Goal: Task Accomplishment & Management: Manage account settings

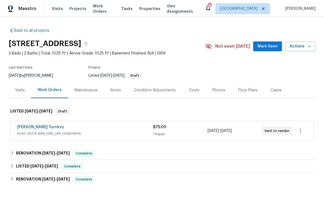
click at [101, 10] on span "Work Orders" at bounding box center [104, 8] width 22 height 11
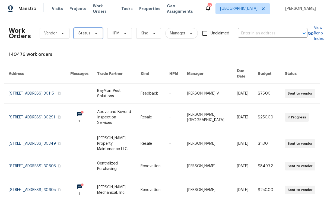
click at [93, 36] on span "Status" at bounding box center [88, 33] width 29 height 11
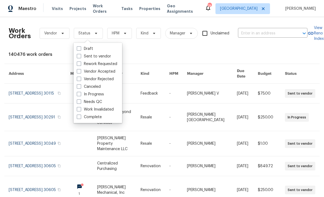
click at [101, 101] on label "Needs QC" at bounding box center [89, 101] width 25 height 5
click at [80, 101] on input "Needs QC" at bounding box center [79, 101] width 4 height 4
checkbox input "true"
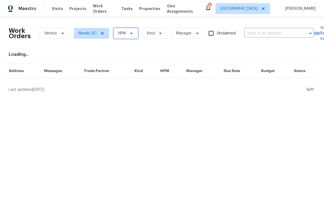
click at [129, 34] on icon at bounding box center [131, 33] width 4 height 4
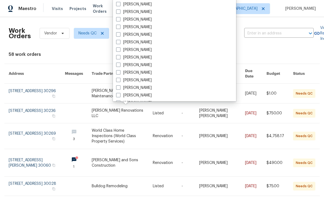
scroll to position [157, 0]
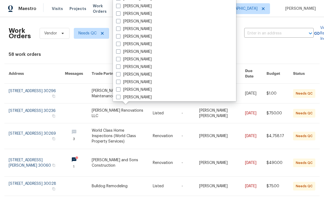
click at [142, 97] on label "[PERSON_NAME]" at bounding box center [134, 97] width 36 height 5
click at [120, 97] on input "[PERSON_NAME]" at bounding box center [118, 97] width 4 height 4
checkbox input "true"
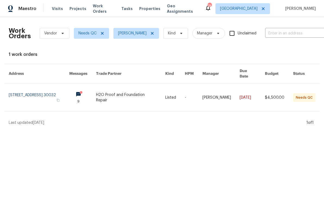
click at [51, 97] on link at bounding box center [39, 97] width 60 height 27
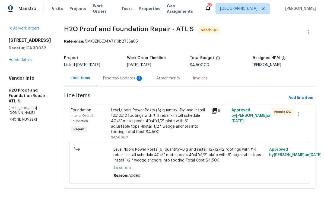
click at [123, 82] on div "Progress Updates 1" at bounding box center [123, 78] width 53 height 16
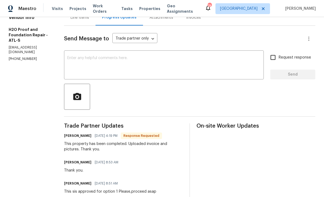
scroll to position [46, 0]
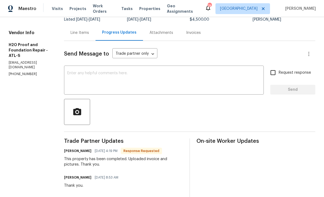
click at [71, 33] on div "Line Items" at bounding box center [80, 32] width 18 height 5
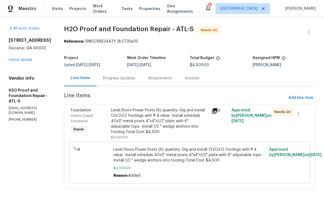
click at [216, 111] on icon at bounding box center [214, 111] width 7 height 7
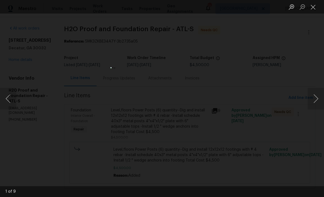
click at [312, 99] on button "Next image" at bounding box center [316, 99] width 16 height 22
click at [314, 98] on button "Next image" at bounding box center [316, 99] width 16 height 22
click at [316, 96] on button "Next image" at bounding box center [316, 99] width 16 height 22
click at [316, 99] on button "Next image" at bounding box center [316, 99] width 16 height 22
click at [317, 98] on button "Next image" at bounding box center [316, 99] width 16 height 22
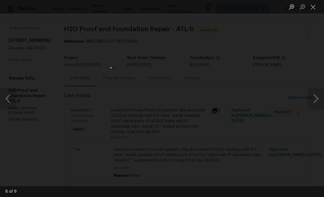
click at [316, 98] on button "Next image" at bounding box center [316, 99] width 16 height 22
click at [317, 98] on button "Next image" at bounding box center [316, 99] width 16 height 22
click at [317, 96] on button "Next image" at bounding box center [316, 99] width 16 height 22
click at [318, 97] on button "Next image" at bounding box center [316, 99] width 16 height 22
click at [316, 95] on button "Next image" at bounding box center [316, 99] width 16 height 22
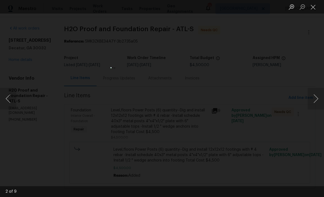
click at [317, 96] on button "Next image" at bounding box center [316, 99] width 16 height 22
click at [315, 95] on button "Next image" at bounding box center [316, 99] width 16 height 22
click at [316, 95] on button "Next image" at bounding box center [316, 99] width 16 height 22
click at [316, 93] on button "Next image" at bounding box center [316, 99] width 16 height 22
click at [314, 90] on button "Next image" at bounding box center [316, 99] width 16 height 22
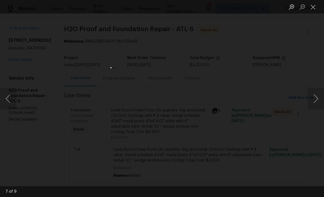
click at [313, 93] on button "Next image" at bounding box center [316, 99] width 16 height 22
click at [314, 93] on button "Next image" at bounding box center [316, 99] width 16 height 22
click at [315, 92] on button "Next image" at bounding box center [316, 99] width 16 height 22
click at [312, 6] on button "Close lightbox" at bounding box center [313, 6] width 11 height 9
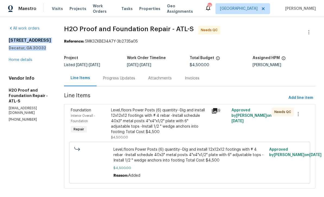
click at [107, 9] on span "Work Orders" at bounding box center [104, 8] width 22 height 11
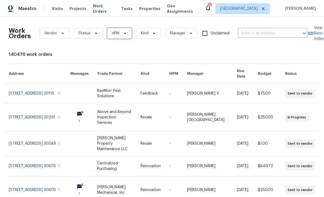
click at [124, 33] on icon at bounding box center [125, 33] width 2 height 1
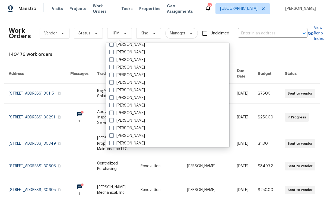
scroll to position [172, 0]
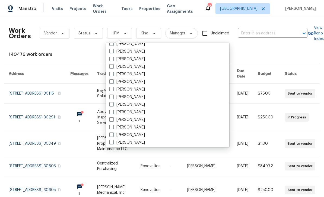
click at [133, 126] on label "[PERSON_NAME]" at bounding box center [127, 127] width 36 height 5
click at [113, 126] on input "[PERSON_NAME]" at bounding box center [111, 127] width 4 height 4
checkbox input "true"
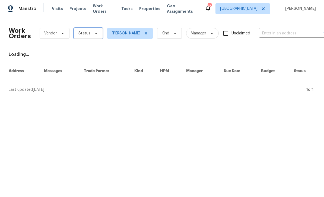
click at [96, 34] on icon at bounding box center [96, 33] width 4 height 4
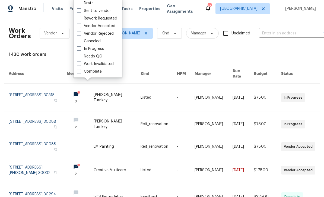
click at [101, 56] on label "Needs QC" at bounding box center [89, 56] width 25 height 5
click at [80, 56] on input "Needs QC" at bounding box center [79, 56] width 4 height 4
checkbox input "true"
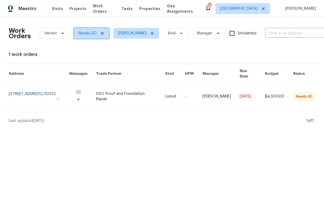
click at [92, 34] on span "Needs QC" at bounding box center [87, 33] width 18 height 5
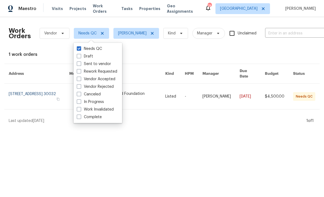
click at [103, 101] on label "In Progress" at bounding box center [90, 101] width 27 height 5
click at [80, 101] on input "In Progress" at bounding box center [79, 101] width 4 height 4
checkbox input "true"
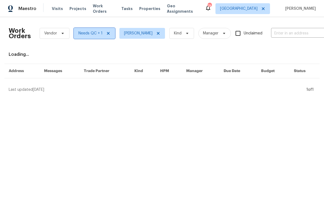
click at [94, 34] on span "Needs QC + 1" at bounding box center [90, 33] width 24 height 5
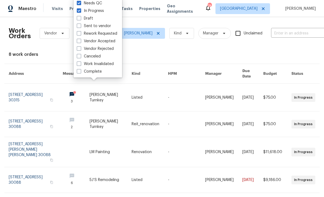
click at [101, 4] on label "Needs QC" at bounding box center [89, 3] width 25 height 5
click at [80, 4] on input "Needs QC" at bounding box center [79, 3] width 4 height 4
checkbox input "false"
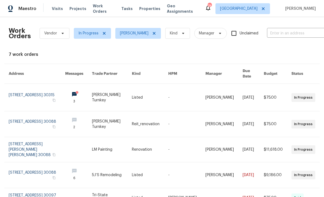
click at [92, 90] on link at bounding box center [78, 97] width 27 height 27
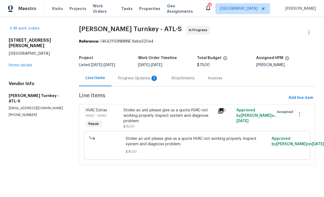
click at [146, 80] on div "Progress Updates 3" at bounding box center [138, 78] width 40 height 5
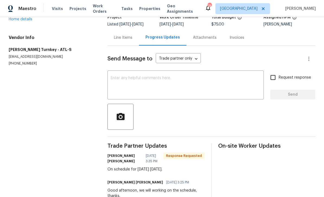
scroll to position [40, 0]
click at [208, 81] on textarea at bounding box center [186, 85] width 150 height 19
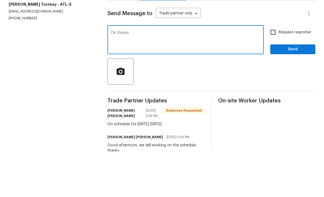
type textarea "Ok thanks"
click at [263, 72] on div "Ok thanks x ​" at bounding box center [185, 86] width 156 height 28
click at [276, 72] on input "Request response" at bounding box center [272, 77] width 11 height 11
checkbox input "true"
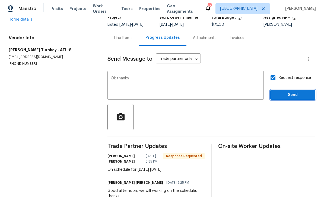
click at [289, 92] on span "Send" at bounding box center [293, 95] width 36 height 7
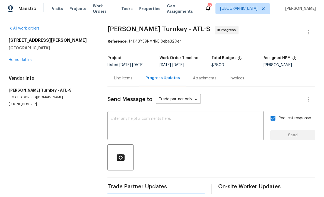
scroll to position [0, 0]
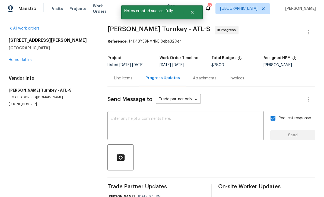
click at [107, 9] on span "Work Orders" at bounding box center [104, 8] width 22 height 11
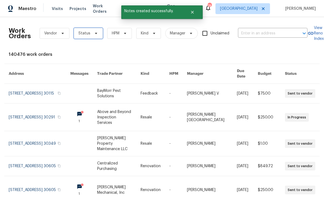
click at [92, 35] on span at bounding box center [95, 33] width 6 height 4
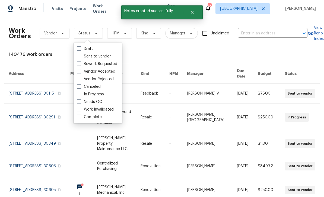
click at [102, 95] on label "In Progress" at bounding box center [90, 94] width 27 height 5
click at [80, 95] on input "In Progress" at bounding box center [79, 94] width 4 height 4
checkbox input "true"
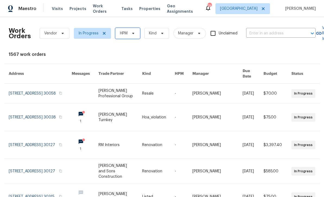
click at [133, 36] on span "HPM" at bounding box center [127, 33] width 25 height 11
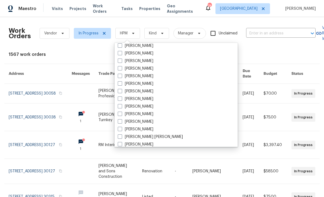
scroll to position [201, 0]
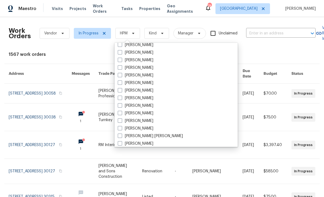
click at [141, 98] on label "[PERSON_NAME]" at bounding box center [136, 97] width 36 height 5
click at [121, 98] on input "[PERSON_NAME]" at bounding box center [120, 97] width 4 height 4
checkbox input "true"
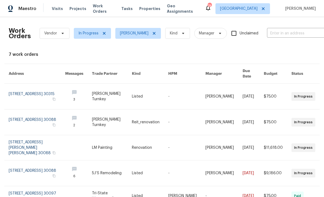
click at [161, 52] on div "Work Orders Vendor In Progress Juan Lozano Kind Manager Unclaimed ​ View Reno I…" at bounding box center [162, 140] width 307 height 238
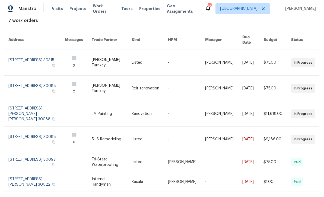
scroll to position [36, 0]
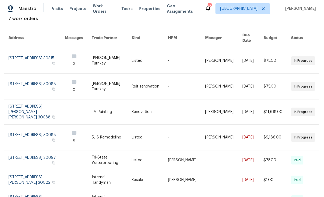
click at [23, 83] on link at bounding box center [36, 86] width 56 height 25
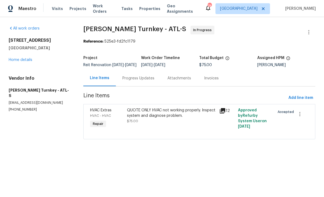
click at [147, 81] on div "Progress Updates" at bounding box center [138, 78] width 32 height 5
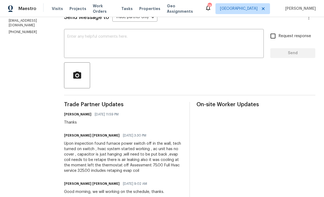
scroll to position [82, 0]
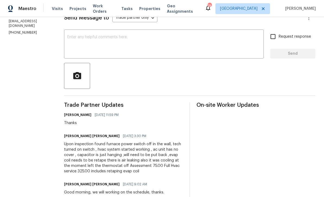
click at [206, 44] on textarea at bounding box center [163, 44] width 193 height 19
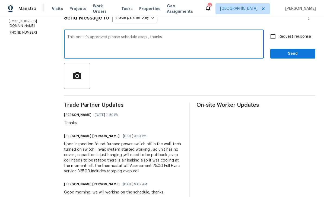
type textarea "This one it’s approved please schedule asap , thanks"
click at [274, 42] on input "Request response" at bounding box center [272, 36] width 11 height 11
checkbox input "true"
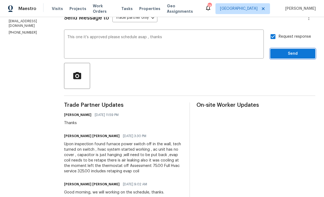
click at [290, 57] on span "Send" at bounding box center [293, 53] width 36 height 7
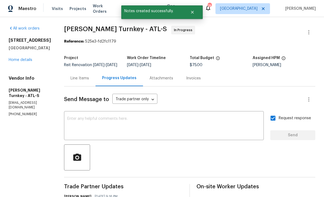
scroll to position [0, 0]
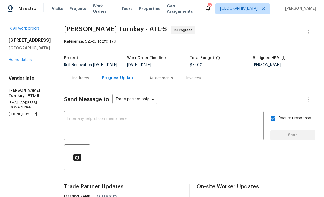
click at [110, 9] on span "Work Orders" at bounding box center [104, 8] width 22 height 11
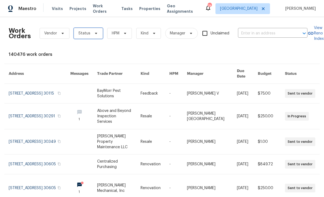
click at [95, 33] on icon at bounding box center [96, 33] width 2 height 1
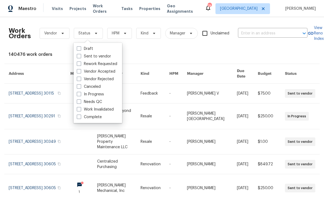
click at [101, 93] on label "In Progress" at bounding box center [90, 94] width 27 height 5
click at [80, 93] on input "In Progress" at bounding box center [79, 94] width 4 height 4
checkbox input "true"
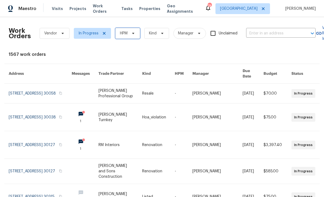
click at [131, 34] on icon at bounding box center [133, 33] width 4 height 4
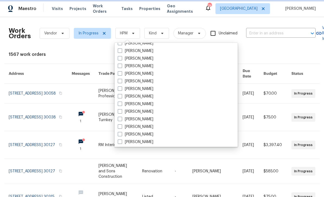
scroll to position [167, 0]
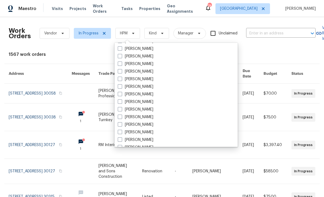
click at [144, 132] on label "[PERSON_NAME]" at bounding box center [136, 132] width 36 height 5
click at [121, 132] on input "[PERSON_NAME]" at bounding box center [120, 132] width 4 height 4
checkbox input "true"
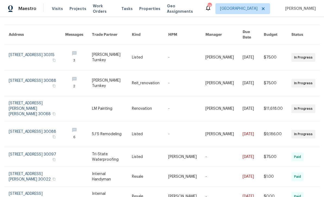
scroll to position [39, 0]
click at [30, 127] on link at bounding box center [37, 134] width 56 height 25
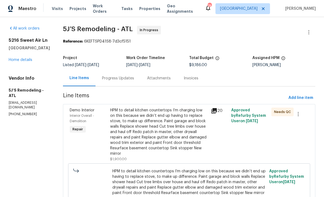
click at [128, 77] on div "Progress Updates" at bounding box center [118, 78] width 32 height 5
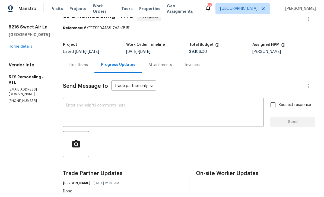
scroll to position [8, 0]
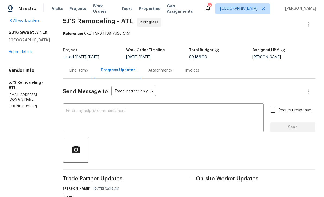
click at [20, 53] on div "5216 Sweet Air Ln Stone Mountain, GA 30088 Home details" at bounding box center [29, 42] width 41 height 25
click at [22, 54] on link "Home details" at bounding box center [21, 52] width 24 height 4
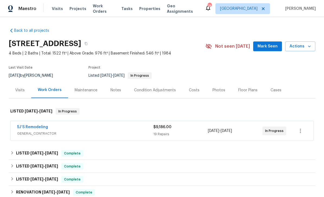
click at [28, 128] on link "5J’S Remodeling" at bounding box center [32, 127] width 31 height 4
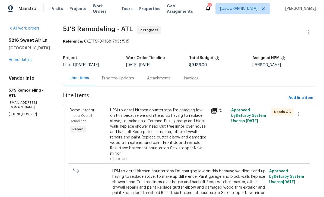
click at [217, 111] on icon at bounding box center [213, 110] width 5 height 5
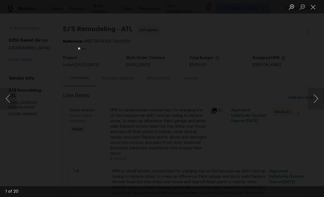
click at [316, 98] on button "Next image" at bounding box center [316, 99] width 16 height 22
click at [313, 9] on button "Close lightbox" at bounding box center [313, 6] width 11 height 9
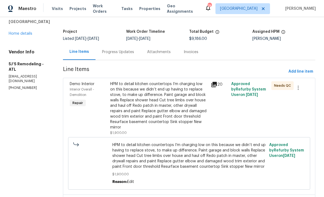
scroll to position [31, 0]
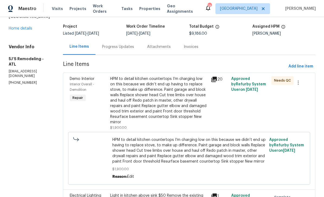
click at [190, 100] on div "HPM to detail kitchen countertops I’m charging low on this because we didn’t en…" at bounding box center [159, 100] width 98 height 49
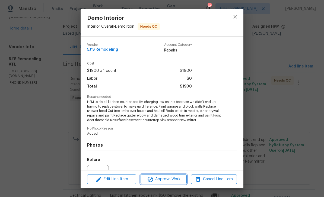
click at [166, 183] on button "Approve Work" at bounding box center [164, 179] width 46 height 9
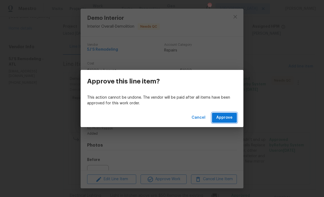
click at [232, 117] on span "Approve" at bounding box center [224, 117] width 16 height 7
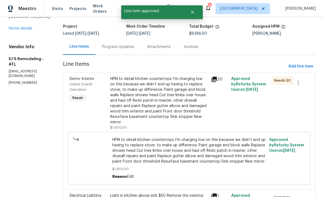
scroll to position [0, 0]
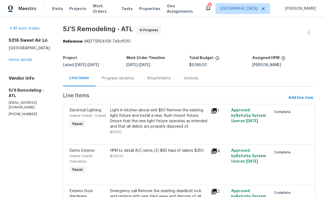
click at [19, 71] on div "All work orders 5216 Sweet Air Ln Stone Mountain, GA 30088 Home details Vendor …" at bounding box center [29, 71] width 41 height 91
click at [23, 62] on link "Home details" at bounding box center [21, 60] width 24 height 4
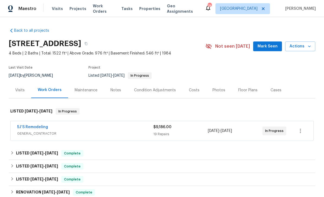
click at [104, 10] on span "Work Orders" at bounding box center [104, 8] width 22 height 11
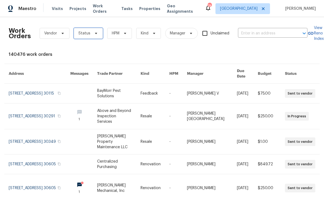
click at [96, 35] on icon at bounding box center [96, 33] width 4 height 4
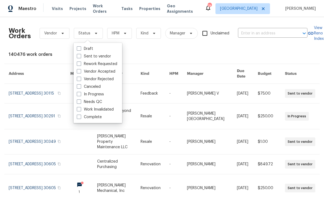
click at [102, 95] on label "In Progress" at bounding box center [90, 94] width 27 height 5
click at [80, 95] on input "In Progress" at bounding box center [79, 94] width 4 height 4
checkbox input "true"
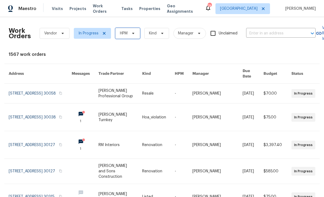
click at [135, 32] on span "HPM" at bounding box center [127, 33] width 25 height 11
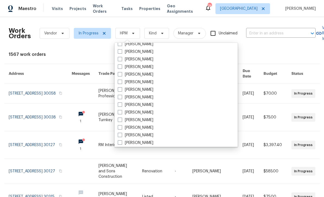
scroll to position [195, 0]
click at [146, 103] on label "[PERSON_NAME]" at bounding box center [136, 104] width 36 height 5
click at [121, 103] on input "[PERSON_NAME]" at bounding box center [120, 104] width 4 height 4
checkbox input "true"
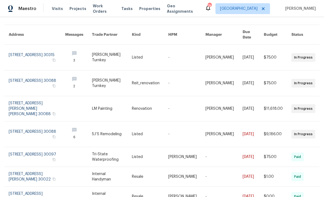
scroll to position [39, 0]
click at [24, 101] on link at bounding box center [37, 109] width 56 height 25
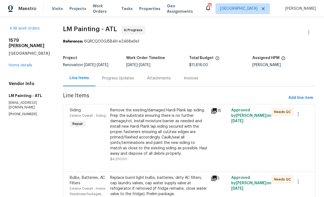
click at [18, 63] on link "Home details" at bounding box center [21, 65] width 24 height 4
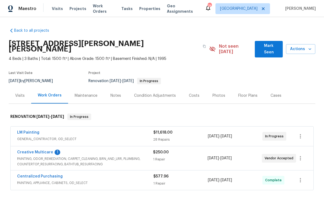
click at [46, 151] on link "Creative Multicare" at bounding box center [35, 153] width 36 height 4
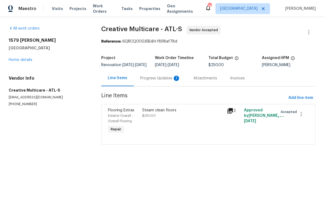
click at [165, 81] on div "Progress Updates 1" at bounding box center [160, 78] width 40 height 5
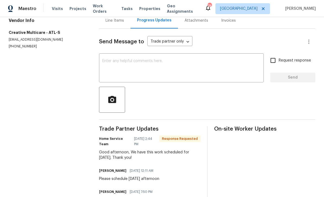
scroll to position [55, 0]
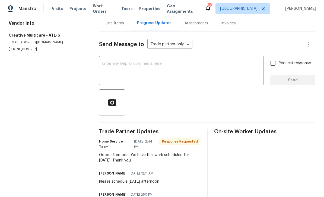
click at [122, 26] on div "Line Items" at bounding box center [115, 23] width 18 height 5
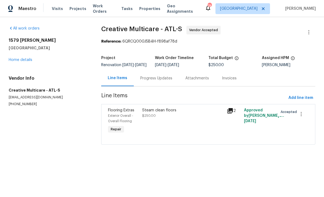
click at [23, 60] on link "Home details" at bounding box center [21, 60] width 24 height 4
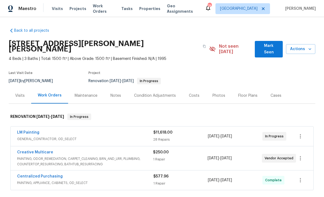
click at [24, 131] on link "LM Painting" at bounding box center [28, 133] width 22 height 4
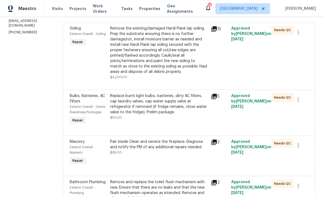
scroll to position [83, 0]
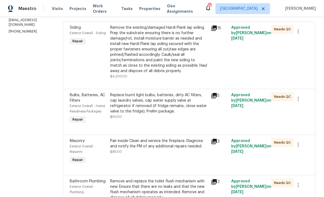
click at [217, 31] on icon at bounding box center [213, 27] width 5 height 5
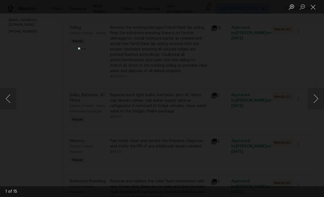
click at [314, 100] on button "Next image" at bounding box center [316, 99] width 16 height 22
click at [314, 102] on button "Next image" at bounding box center [316, 99] width 16 height 22
click at [314, 101] on button "Next image" at bounding box center [316, 99] width 16 height 22
click at [315, 102] on button "Next image" at bounding box center [316, 99] width 16 height 22
click at [314, 101] on button "Next image" at bounding box center [316, 99] width 16 height 22
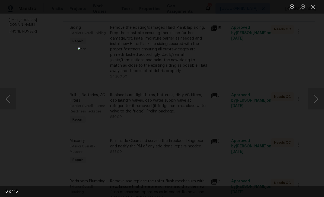
click at [315, 101] on button "Next image" at bounding box center [316, 99] width 16 height 22
click at [315, 102] on button "Next image" at bounding box center [316, 99] width 16 height 22
click at [316, 102] on button "Next image" at bounding box center [316, 99] width 16 height 22
click at [316, 101] on button "Next image" at bounding box center [316, 99] width 16 height 22
click at [315, 101] on button "Next image" at bounding box center [316, 99] width 16 height 22
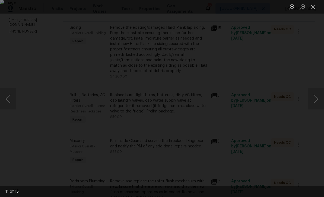
click at [315, 101] on button "Next image" at bounding box center [316, 99] width 16 height 22
click at [313, 7] on button "Close lightbox" at bounding box center [313, 6] width 11 height 9
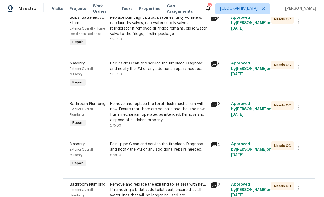
scroll to position [161, 0]
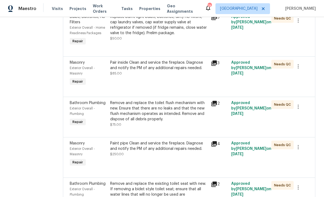
click at [217, 66] on icon at bounding box center [214, 63] width 7 height 7
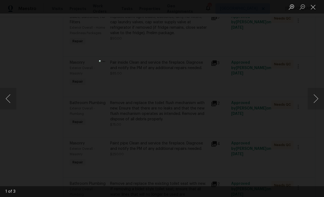
click at [315, 99] on button "Next image" at bounding box center [316, 99] width 16 height 22
click at [316, 99] on button "Next image" at bounding box center [316, 99] width 16 height 22
click at [317, 100] on button "Next image" at bounding box center [316, 99] width 16 height 22
click at [316, 101] on button "Next image" at bounding box center [316, 99] width 16 height 22
click at [316, 100] on button "Next image" at bounding box center [316, 99] width 16 height 22
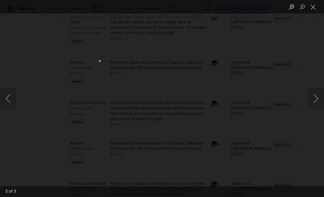
click at [16, 100] on div "Lightbox" at bounding box center [162, 98] width 324 height 197
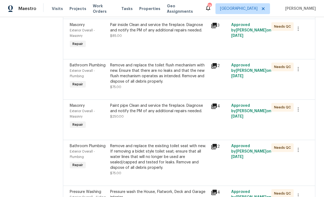
scroll to position [205, 0]
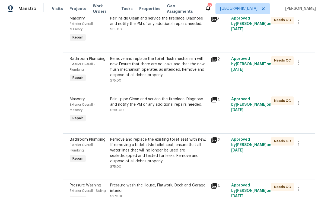
click at [217, 63] on icon at bounding box center [214, 59] width 7 height 7
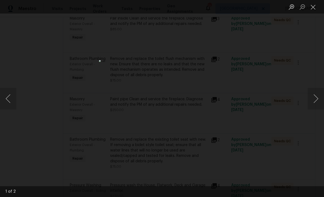
click at [316, 99] on button "Next image" at bounding box center [316, 99] width 16 height 22
click at [311, 7] on button "Close lightbox" at bounding box center [313, 6] width 11 height 9
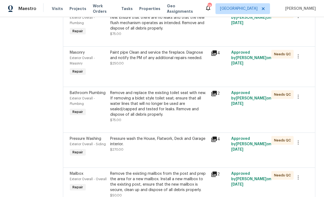
scroll to position [247, 0]
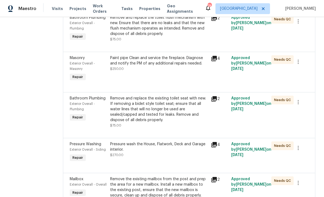
click at [217, 61] on icon at bounding box center [213, 58] width 5 height 5
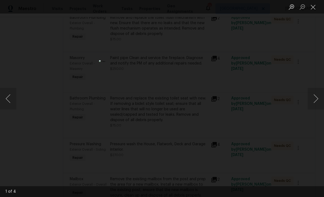
click at [312, 7] on button "Close lightbox" at bounding box center [313, 6] width 11 height 9
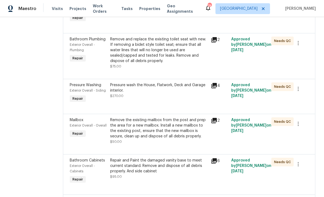
scroll to position [310, 0]
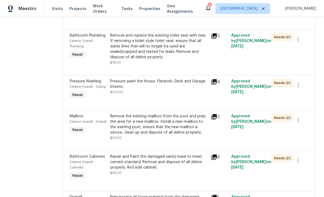
click at [217, 39] on icon at bounding box center [213, 35] width 5 height 5
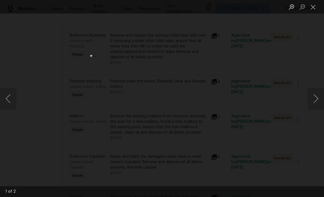
click at [314, 98] on button "Next image" at bounding box center [316, 99] width 16 height 22
click at [315, 99] on button "Next image" at bounding box center [316, 99] width 16 height 22
click at [312, 7] on button "Close lightbox" at bounding box center [313, 6] width 11 height 9
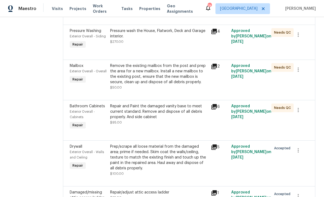
scroll to position [366, 0]
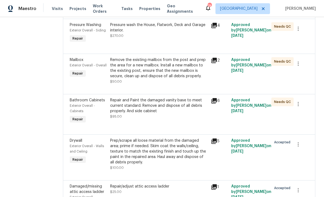
click at [217, 64] on icon at bounding box center [214, 60] width 7 height 7
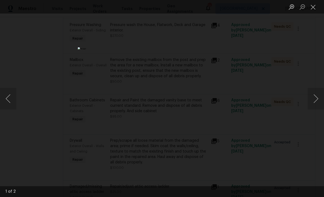
click at [313, 7] on button "Close lightbox" at bounding box center [313, 6] width 11 height 9
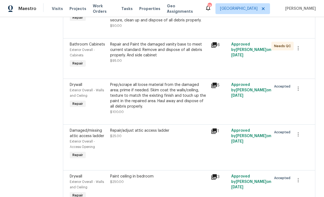
scroll to position [426, 0]
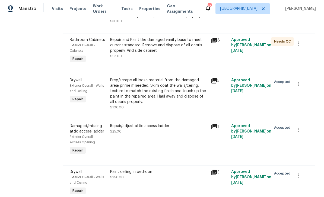
click at [217, 43] on icon at bounding box center [213, 40] width 5 height 5
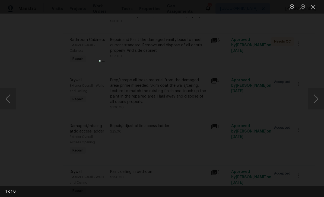
click at [316, 99] on button "Next image" at bounding box center [316, 99] width 16 height 22
click at [313, 6] on button "Close lightbox" at bounding box center [313, 6] width 11 height 9
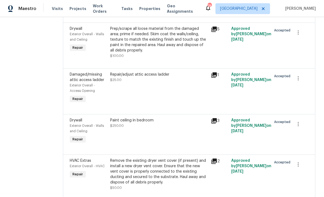
scroll to position [481, 0]
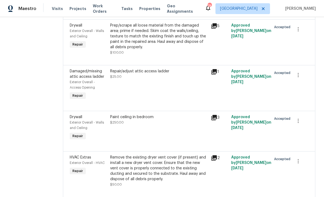
click at [217, 29] on icon at bounding box center [213, 25] width 5 height 5
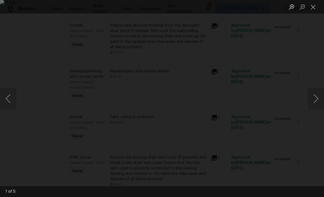
click at [315, 100] on button "Next image" at bounding box center [316, 99] width 16 height 22
click at [316, 100] on button "Next image" at bounding box center [316, 99] width 16 height 22
click at [317, 100] on button "Next image" at bounding box center [316, 99] width 16 height 22
click at [311, 7] on button "Close lightbox" at bounding box center [313, 6] width 11 height 9
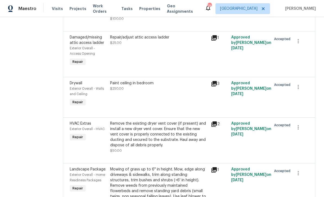
scroll to position [518, 0]
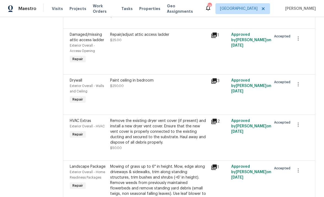
click at [217, 39] on icon at bounding box center [214, 35] width 7 height 7
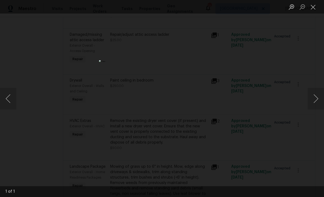
click at [315, 100] on button "Next image" at bounding box center [316, 99] width 16 height 22
click at [313, 6] on button "Close lightbox" at bounding box center [313, 6] width 11 height 9
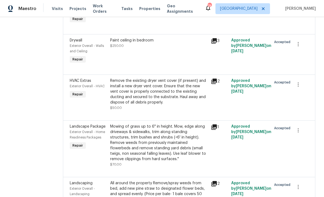
scroll to position [558, 0]
click at [217, 44] on icon at bounding box center [213, 41] width 5 height 5
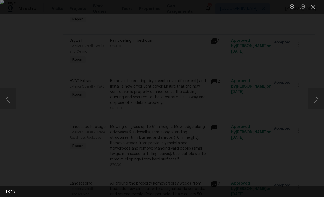
click at [315, 101] on button "Next image" at bounding box center [316, 99] width 16 height 22
click at [317, 101] on button "Next image" at bounding box center [316, 99] width 16 height 22
click at [312, 7] on button "Close lightbox" at bounding box center [313, 6] width 11 height 9
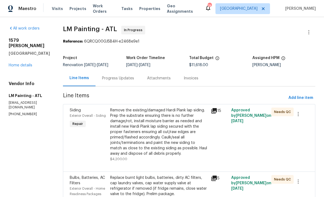
scroll to position [0, 0]
click at [27, 63] on link "Home details" at bounding box center [21, 65] width 24 height 4
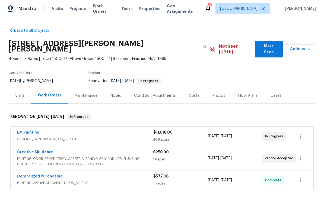
click at [125, 89] on div "Notes" at bounding box center [116, 96] width 24 height 16
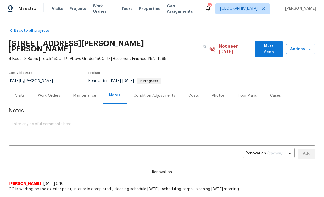
click at [163, 125] on textarea at bounding box center [162, 131] width 300 height 19
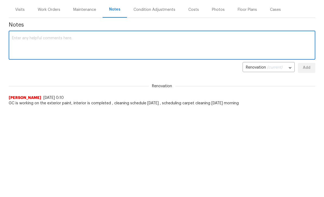
click at [237, 118] on div "x ​" at bounding box center [162, 132] width 307 height 28
click at [259, 36] on textarea at bounding box center [162, 45] width 300 height 19
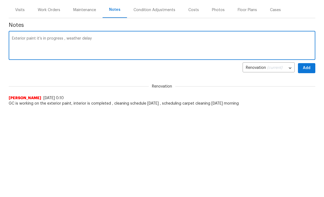
click at [66, 37] on textarea "Exterior paint it’s in progress , weather delay" at bounding box center [162, 46] width 300 height 19
click at [161, 37] on textarea "Exterior paint it’s in progress , weather delay" at bounding box center [162, 46] width 300 height 19
click at [164, 37] on textarea "Exterior paint it’s in progress , weather delay" at bounding box center [162, 46] width 300 height 19
click at [63, 37] on textarea "Exterior paint it’s in progress , weather delay" at bounding box center [162, 46] width 300 height 19
click at [114, 37] on textarea "Exterior paint it’s in progress , exterior paint might weather delay" at bounding box center [162, 46] width 300 height 19
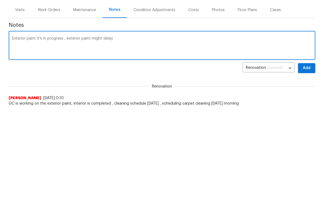
click at [174, 37] on textarea "Exterior paint it’s in progress , exterior paint might delay" at bounding box center [162, 46] width 300 height 19
click at [14, 37] on textarea "Exterior paint it’s in progress , exterior paint might delay due to rainy days" at bounding box center [162, 46] width 300 height 19
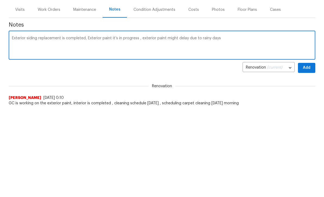
type textarea "Exterior siding replacement is completed, Exterior paint it’s in progress , ext…"
click at [307, 65] on span "Add" at bounding box center [306, 68] width 9 height 7
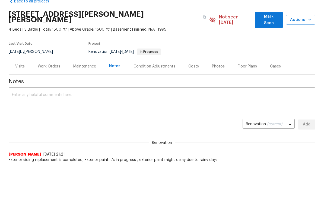
scroll to position [0, 0]
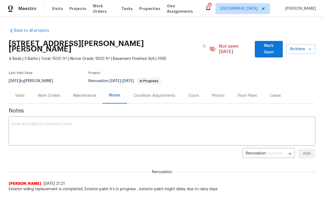
click at [109, 9] on span "Work Orders" at bounding box center [104, 8] width 22 height 11
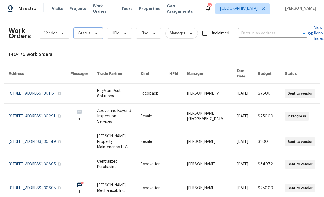
click at [94, 33] on icon at bounding box center [96, 33] width 4 height 4
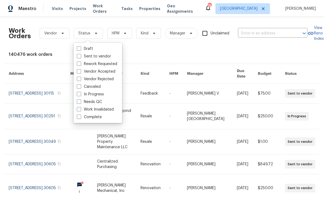
click at [101, 95] on label "In Progress" at bounding box center [90, 94] width 27 height 5
click at [80, 95] on input "In Progress" at bounding box center [79, 94] width 4 height 4
checkbox input "true"
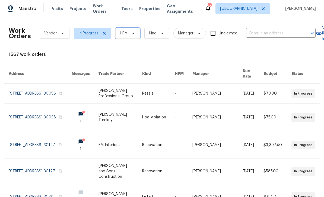
click at [126, 34] on span "HPM" at bounding box center [124, 33] width 8 height 5
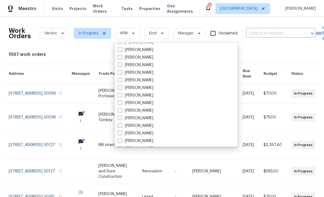
scroll to position [167, 0]
click at [146, 131] on label "[PERSON_NAME]" at bounding box center [136, 132] width 36 height 5
click at [121, 131] on input "[PERSON_NAME]" at bounding box center [120, 132] width 4 height 4
checkbox input "true"
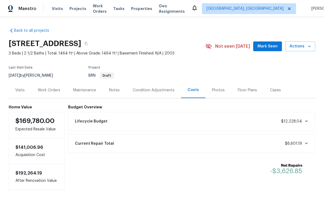
click at [55, 11] on span "Visits" at bounding box center [57, 8] width 11 height 5
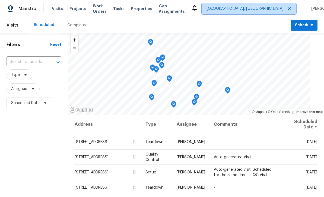
click at [260, 7] on span "[GEOGRAPHIC_DATA], [GEOGRAPHIC_DATA]" at bounding box center [244, 8] width 77 height 5
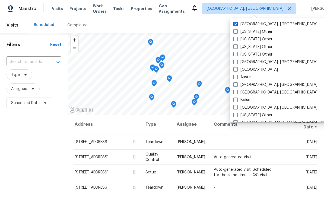
click at [237, 71] on span at bounding box center [235, 69] width 4 height 4
click at [237, 71] on input "[GEOGRAPHIC_DATA]" at bounding box center [235, 69] width 4 height 4
checkbox input "true"
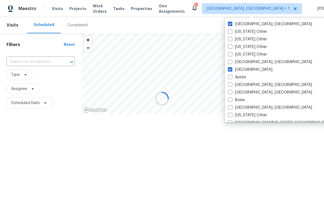
click at [237, 25] on label "[GEOGRAPHIC_DATA], [GEOGRAPHIC_DATA]" at bounding box center [270, 23] width 84 height 5
click at [231, 25] on input "[GEOGRAPHIC_DATA], [GEOGRAPHIC_DATA]" at bounding box center [230, 23] width 4 height 4
checkbox input "false"
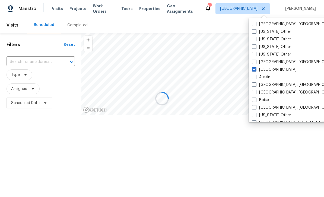
click at [242, 22] on div at bounding box center [162, 98] width 324 height 197
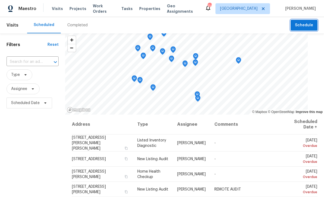
click at [295, 23] on button "Schedule" at bounding box center [304, 25] width 27 height 11
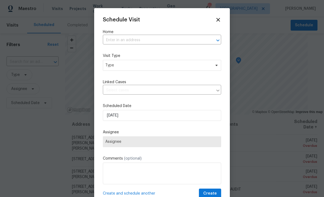
click at [178, 40] on input "text" at bounding box center [154, 40] width 103 height 8
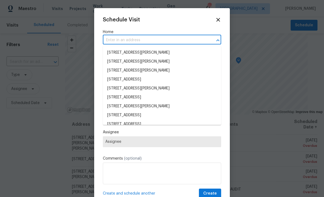
click at [175, 40] on input "text" at bounding box center [154, 40] width 103 height 8
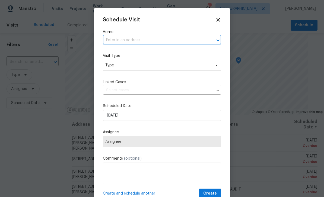
paste input "2046 Dellwood Pl Decatur, GA 30032"
type input "[STREET_ADDRESS]"
click at [170, 53] on li "2046 Dellwood Pl, Decatur, GA 30032" at bounding box center [162, 52] width 118 height 9
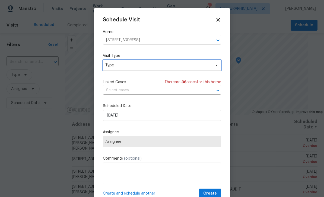
click at [196, 67] on span "Type" at bounding box center [158, 65] width 106 height 5
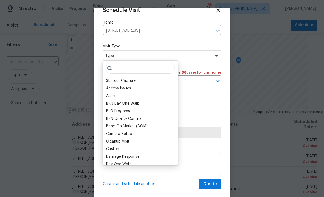
scroll to position [11, 0]
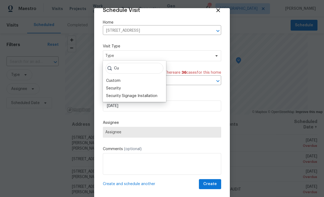
type input "Cu"
click at [125, 80] on div "Custom" at bounding box center [134, 81] width 60 height 8
click at [118, 78] on div "Custom" at bounding box center [113, 80] width 14 height 5
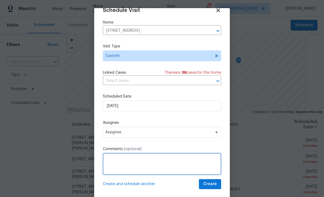
click at [155, 163] on textarea at bounding box center [162, 164] width 118 height 22
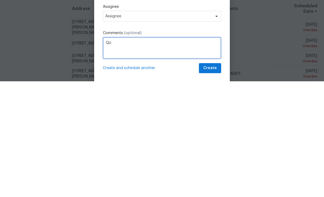
type textarea "Qc"
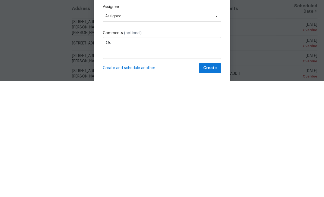
click at [168, 27] on div "Schedule Visit Home 2046 Dellwood Pl, Decatur, GA 30032 ​ Visit Type Custom Lin…" at bounding box center [162, 98] width 118 height 182
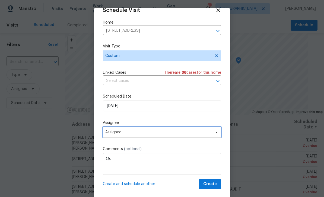
click at [158, 132] on span "Assignee" at bounding box center [158, 132] width 106 height 4
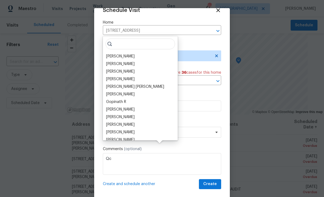
click at [122, 54] on div "[PERSON_NAME]" at bounding box center [120, 56] width 28 height 5
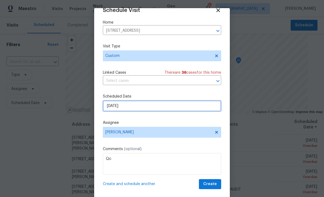
click at [172, 106] on input "[DATE]" at bounding box center [162, 106] width 118 height 11
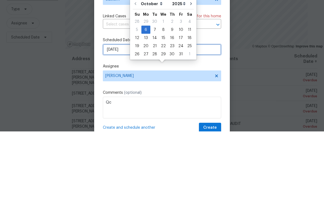
scroll to position [0, 0]
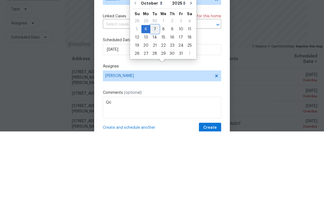
click at [154, 91] on div "7" at bounding box center [154, 95] width 9 height 8
type input "[DATE]"
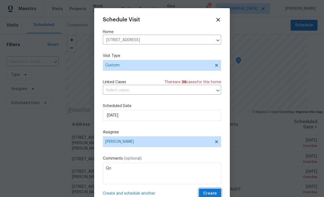
click at [214, 192] on span "Create" at bounding box center [210, 193] width 14 height 7
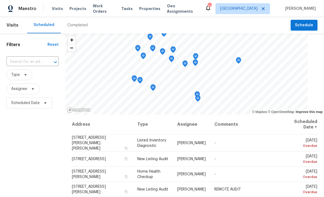
click at [30, 62] on input "text" at bounding box center [25, 62] width 37 height 8
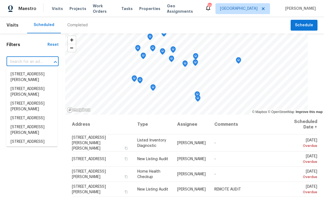
click at [40, 61] on input "text" at bounding box center [25, 62] width 37 height 8
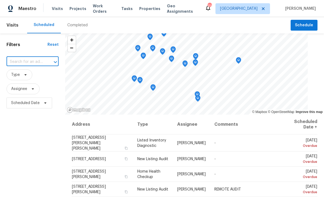
click at [285, 26] on div "Scheduled Completed" at bounding box center [158, 25] width 263 height 16
click at [297, 26] on span "Schedule" at bounding box center [304, 25] width 18 height 7
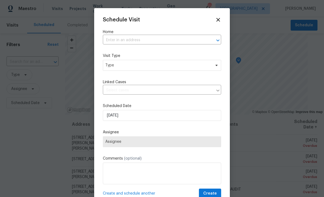
click at [162, 40] on input "text" at bounding box center [154, 40] width 103 height 8
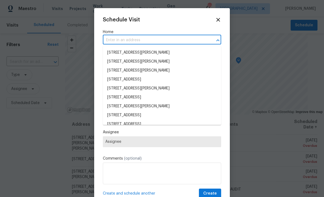
click at [151, 41] on input "text" at bounding box center [154, 40] width 103 height 8
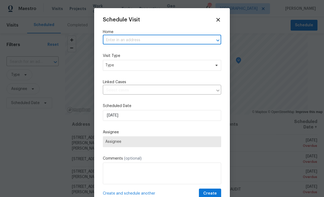
paste input "4766 White Oak Path Stone Mountain, GA 30088"
type input "4766 White Oak Path"
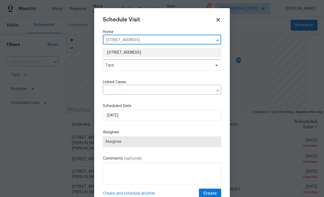
click at [184, 55] on li "4766 White Oak Path, Stone Mountain, GA 30088" at bounding box center [162, 52] width 118 height 9
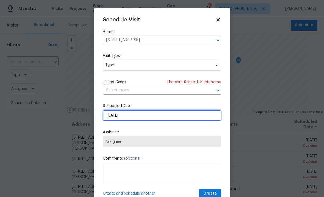
click at [195, 119] on input "10/6/2025" at bounding box center [162, 115] width 118 height 11
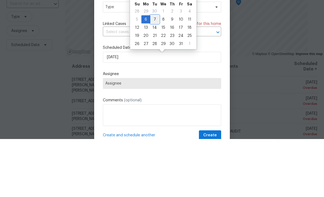
click at [154, 74] on div "7" at bounding box center [154, 78] width 9 height 8
type input "10/7/2025"
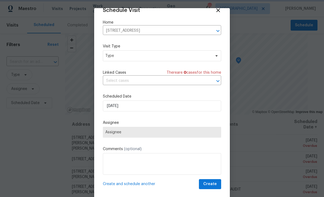
scroll to position [11, 0]
click at [189, 133] on span "Assignee" at bounding box center [161, 132] width 113 height 4
click at [156, 133] on span "Assignee" at bounding box center [161, 132] width 113 height 4
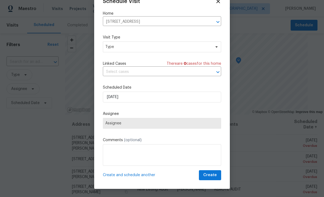
scroll to position [9, 0]
click at [189, 122] on span "Assignee" at bounding box center [161, 123] width 113 height 4
click at [196, 126] on span "Assignee" at bounding box center [161, 123] width 113 height 4
click at [197, 123] on span "Assignee" at bounding box center [161, 123] width 113 height 4
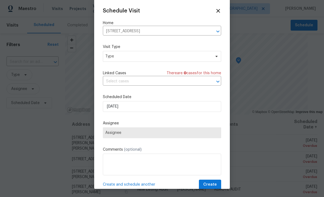
scroll to position [0, 0]
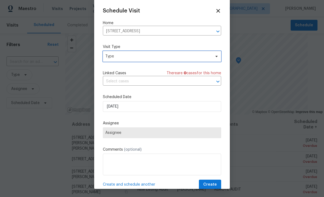
click at [205, 58] on span "Type" at bounding box center [158, 56] width 106 height 5
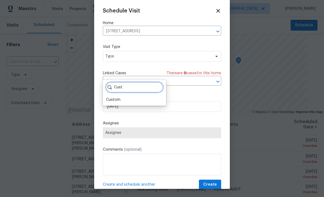
type input "Cust"
click at [123, 96] on div "Custom" at bounding box center [134, 100] width 60 height 8
click at [119, 97] on div "Custom" at bounding box center [113, 99] width 14 height 5
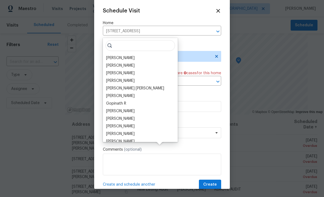
click at [127, 55] on div "[PERSON_NAME]" at bounding box center [120, 57] width 28 height 5
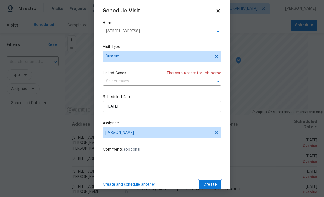
click at [216, 184] on span "Create" at bounding box center [210, 184] width 14 height 7
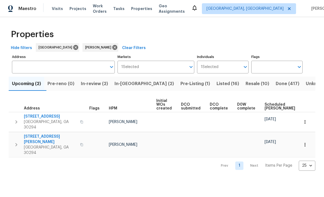
click at [83, 74] on input "Address" at bounding box center [59, 67] width 95 height 13
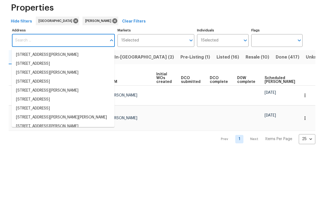
click at [60, 61] on input "Address" at bounding box center [59, 67] width 95 height 13
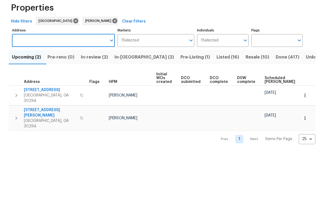
paste input "[STREET_ADDRESS][PERSON_NAME]"
type input "[STREET_ADDRESS][PERSON_NAME]"
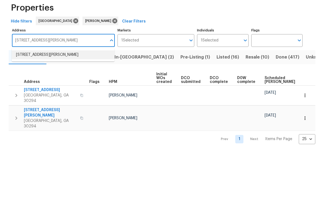
click at [72, 77] on li "[STREET_ADDRESS][PERSON_NAME]" at bounding box center [63, 81] width 103 height 9
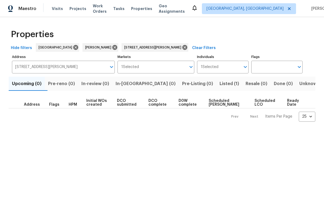
click at [90, 66] on input "[STREET_ADDRESS][PERSON_NAME]" at bounding box center [59, 67] width 95 height 13
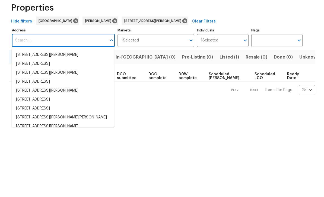
click at [216, 43] on div "Hide filters Atlanta [PERSON_NAME] [STREET_ADDRESS][PERSON_NAME] Clear Filters" at bounding box center [162, 48] width 307 height 10
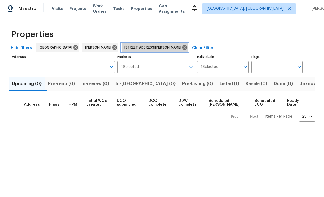
click at [182, 47] on icon at bounding box center [184, 47] width 5 height 5
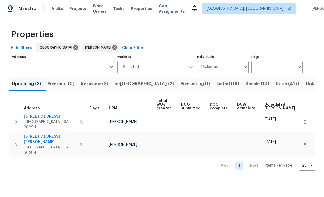
click at [180, 85] on span "Pre-Listing (1)" at bounding box center [195, 84] width 30 height 8
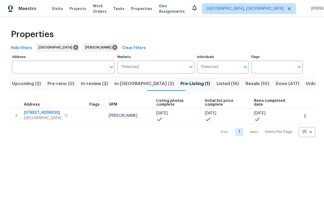
click at [246, 87] on span "Resale (10)" at bounding box center [258, 84] width 24 height 8
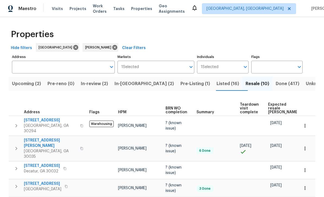
click at [216, 87] on span "Listed (16)" at bounding box center [227, 84] width 23 height 8
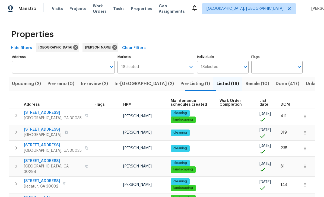
click at [131, 85] on span "In-[GEOGRAPHIC_DATA] (2)" at bounding box center [143, 84] width 59 height 8
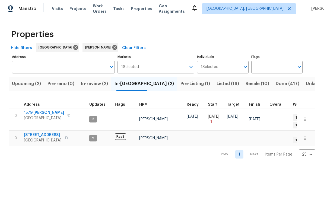
click at [104, 85] on span "In-review (2)" at bounding box center [94, 84] width 27 height 8
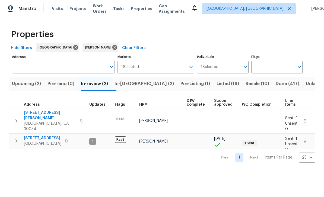
click at [143, 84] on span "In-reno (2)" at bounding box center [143, 84] width 59 height 8
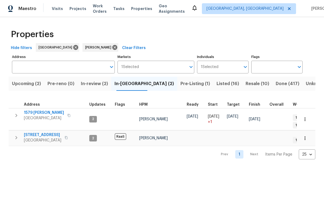
click at [98, 86] on span "In-review (2)" at bounding box center [94, 84] width 27 height 8
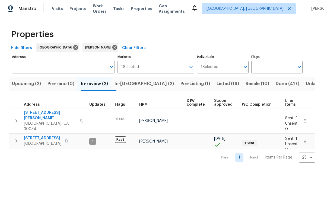
click at [53, 136] on span "5130 Cornwallis Ct" at bounding box center [42, 138] width 37 height 5
click at [28, 88] on button "Upcoming (2)" at bounding box center [27, 84] width 36 height 14
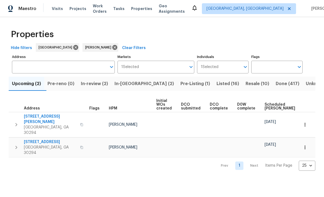
click at [139, 80] on span "In-[GEOGRAPHIC_DATA] (2)" at bounding box center [143, 84] width 59 height 8
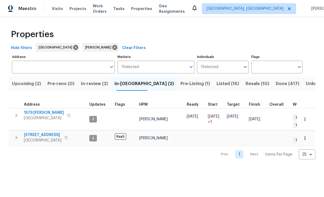
click at [48, 113] on span "1579 Dillard Rd" at bounding box center [44, 112] width 40 height 5
click at [59, 11] on span "Visits" at bounding box center [57, 8] width 11 height 5
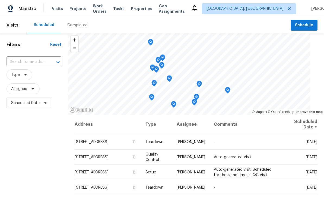
click at [56, 65] on icon "Open" at bounding box center [58, 62] width 7 height 7
type input "1438 ellio"
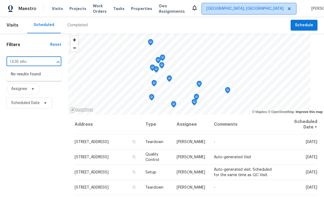
click at [253, 11] on span "[GEOGRAPHIC_DATA], [GEOGRAPHIC_DATA]" at bounding box center [244, 8] width 77 height 5
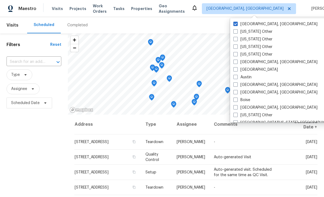
click at [238, 69] on label "[GEOGRAPHIC_DATA]" at bounding box center [255, 69] width 44 height 5
click at [237, 69] on input "[GEOGRAPHIC_DATA]" at bounding box center [235, 69] width 4 height 4
checkbox input "true"
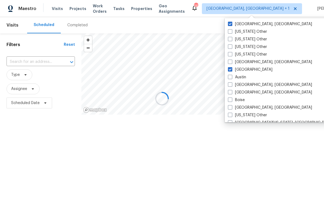
click at [235, 25] on label "[GEOGRAPHIC_DATA], [GEOGRAPHIC_DATA]" at bounding box center [270, 23] width 84 height 5
click at [231, 25] on input "[GEOGRAPHIC_DATA], [GEOGRAPHIC_DATA]" at bounding box center [230, 23] width 4 height 4
checkbox input "false"
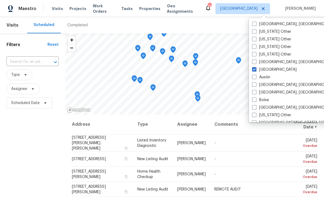
click at [36, 63] on input "text" at bounding box center [25, 62] width 37 height 8
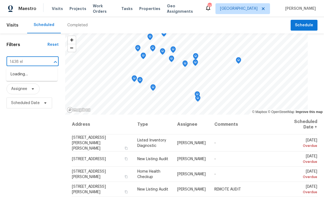
type input "1438 ell"
click at [49, 73] on li "1438 Elliotts Ln, Auburn, GA 30011" at bounding box center [31, 77] width 51 height 15
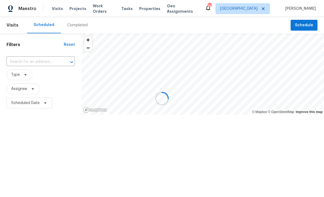
type input "1438 Elliotts Ln, Auburn, GA 30011"
click at [81, 25] on div "Completed" at bounding box center [77, 25] width 20 height 5
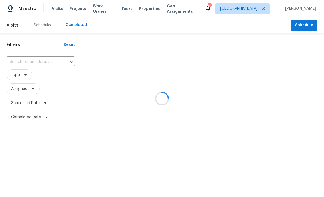
click at [48, 64] on div at bounding box center [162, 98] width 324 height 197
click at [53, 63] on div at bounding box center [162, 98] width 324 height 197
click at [57, 61] on div at bounding box center [162, 98] width 324 height 197
click at [51, 63] on div at bounding box center [162, 98] width 324 height 197
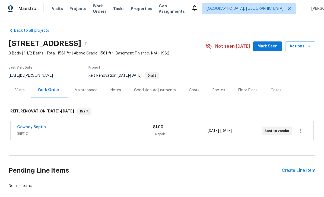
click at [39, 126] on link "Cowboy Septic" at bounding box center [31, 127] width 29 height 4
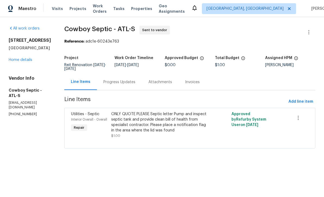
click at [133, 80] on div "Progress Updates" at bounding box center [119, 81] width 32 height 5
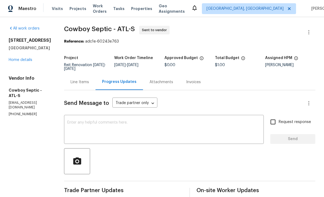
click at [81, 88] on div "Line Items" at bounding box center [79, 82] width 31 height 16
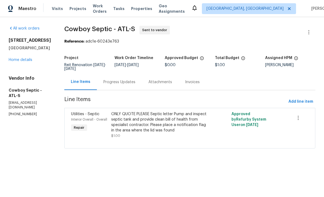
click at [160, 130] on div "ONLY QUOTE PLEASE Septic letter Pump and inspect septic tank and provide clean …" at bounding box center [159, 122] width 97 height 22
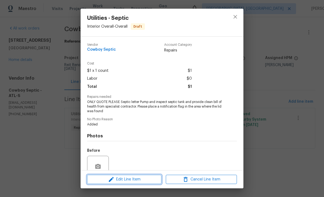
click at [141, 181] on span "Edit Line Item" at bounding box center [124, 179] width 71 height 7
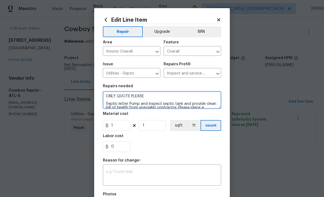
click at [153, 95] on textarea "ONLY QUOTE PLEASE Septic letter Pump and inspect septic tank and provide clean …" at bounding box center [162, 99] width 118 height 17
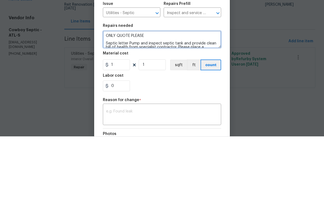
click at [149, 91] on textarea "ONLY QUOTE PLEASE Septic letter Pump and inspect septic tank and provide clean …" at bounding box center [162, 99] width 118 height 17
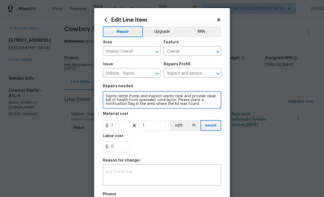
type textarea "Septic letter Pump and inspect septic tank and provide clean bill of health fro…"
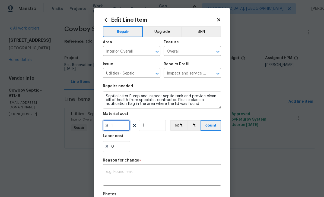
click at [120, 126] on input "1" at bounding box center [116, 125] width 27 height 11
type input "650"
click at [164, 177] on textarea at bounding box center [162, 175] width 112 height 11
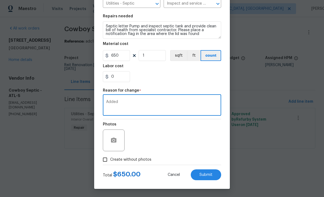
scroll to position [71, 0]
type textarea "Added"
click at [213, 175] on button "Submit" at bounding box center [206, 175] width 30 height 11
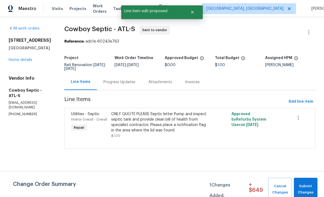
scroll to position [0, 0]
click at [309, 184] on span "Submit Changes" at bounding box center [306, 189] width 18 height 12
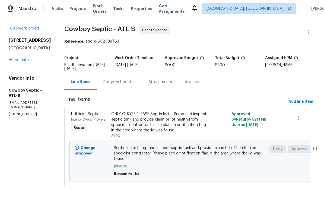
click at [133, 83] on div "Progress Updates" at bounding box center [119, 81] width 32 height 5
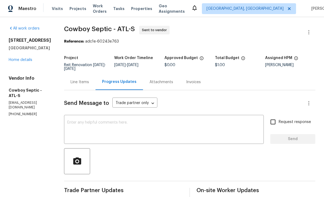
click at [160, 124] on textarea at bounding box center [163, 130] width 193 height 19
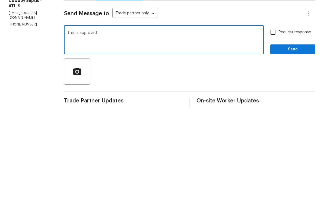
type textarea "This is approved"
click at [275, 116] on input "Request response" at bounding box center [272, 121] width 11 height 11
checkbox input "true"
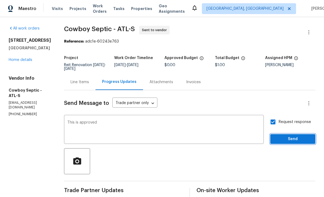
click at [293, 136] on span "Send" at bounding box center [293, 139] width 36 height 7
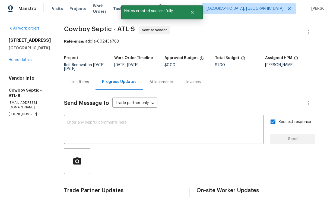
click at [26, 62] on link "Home details" at bounding box center [21, 60] width 24 height 4
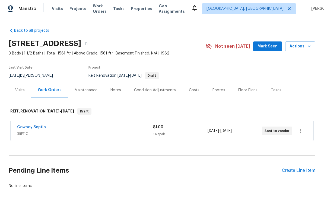
click at [105, 10] on span "Work Orders" at bounding box center [100, 8] width 14 height 11
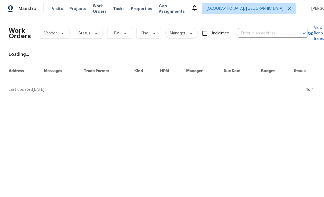
click at [256, 36] on input "text" at bounding box center [265, 33] width 54 height 8
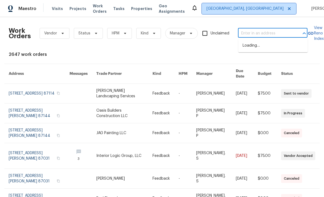
click at [250, 12] on span "[GEOGRAPHIC_DATA], [GEOGRAPHIC_DATA]" at bounding box center [249, 8] width 94 height 11
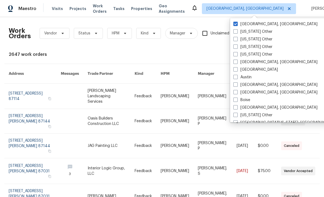
click at [238, 23] on label "[GEOGRAPHIC_DATA], [GEOGRAPHIC_DATA]" at bounding box center [275, 23] width 84 height 5
click at [237, 23] on input "[GEOGRAPHIC_DATA], [GEOGRAPHIC_DATA]" at bounding box center [235, 23] width 4 height 4
checkbox input "false"
checkbox input "true"
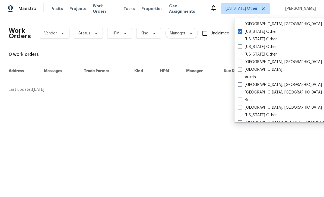
click at [219, 21] on div "Work Orders Vendor Status HPM Kind Manager Unclaimed ​" at bounding box center [158, 33] width 299 height 24
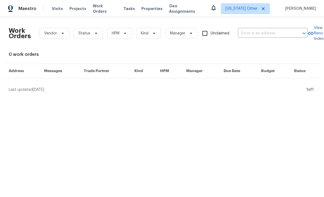
click at [261, 33] on input "text" at bounding box center [265, 33] width 54 height 8
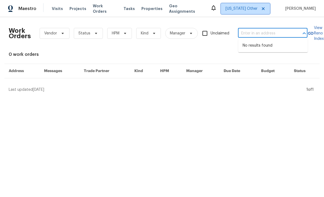
click at [255, 8] on span "[US_STATE] Other" at bounding box center [241, 8] width 32 height 5
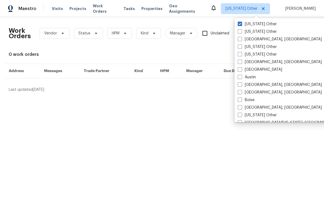
click at [240, 68] on span at bounding box center [240, 69] width 4 height 4
click at [240, 68] on input "[GEOGRAPHIC_DATA]" at bounding box center [240, 69] width 4 height 4
checkbox input "true"
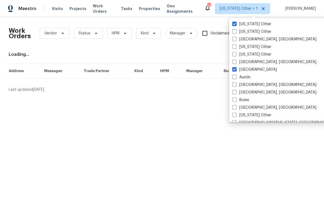
click at [236, 24] on span at bounding box center [234, 24] width 4 height 4
click at [236, 24] on input "[US_STATE] Other" at bounding box center [234, 23] width 4 height 4
checkbox input "false"
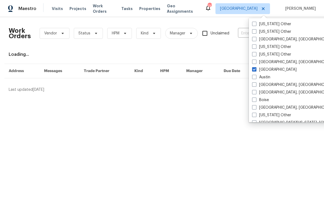
click at [234, 50] on div "Work Orders Vendor Status HPM Kind Manager Unclaimed ​ View Reno Index Loading.…" at bounding box center [162, 56] width 307 height 71
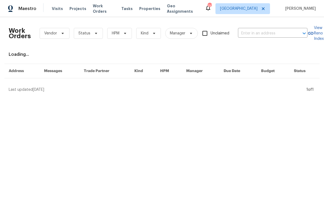
click at [257, 34] on input "text" at bounding box center [265, 33] width 54 height 8
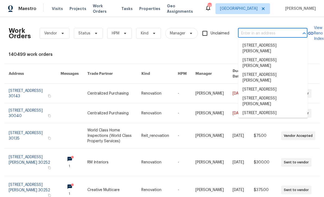
click at [254, 34] on input "text" at bounding box center [265, 33] width 54 height 8
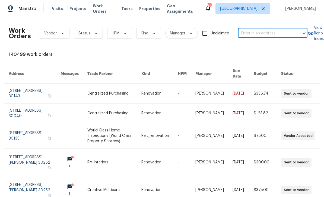
paste input "[STREET_ADDRESS][PERSON_NAME]"
type input "[STREET_ADDRESS][PERSON_NAME]"
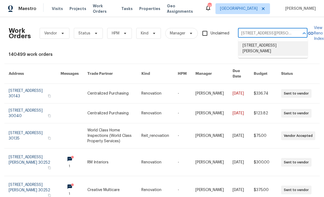
click at [267, 48] on li "2653 Tilson Rd, Decatur, GA 30032" at bounding box center [272, 48] width 69 height 15
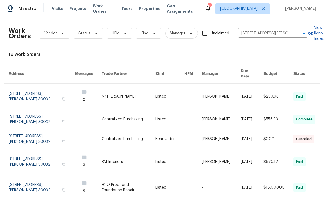
click at [41, 114] on link at bounding box center [42, 120] width 66 height 20
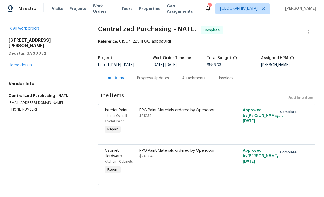
click at [20, 63] on link "Home details" at bounding box center [21, 65] width 24 height 4
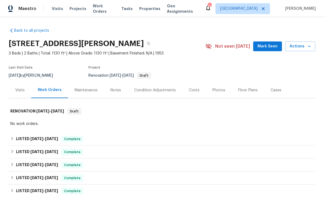
click at [218, 91] on div "Photos" at bounding box center [218, 90] width 13 height 5
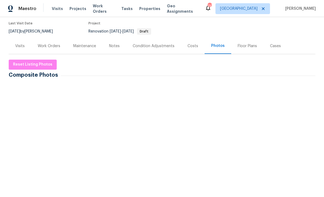
scroll to position [44, 0]
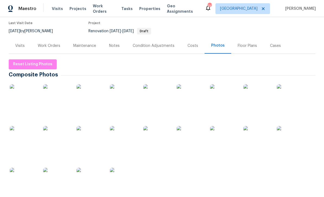
click at [27, 99] on img at bounding box center [23, 97] width 27 height 27
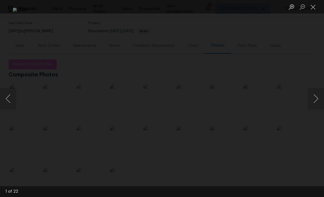
click at [315, 97] on button "Next image" at bounding box center [316, 99] width 16 height 22
click at [317, 98] on button "Next image" at bounding box center [316, 99] width 16 height 22
click at [316, 100] on button "Next image" at bounding box center [316, 99] width 16 height 22
click at [318, 100] on button "Next image" at bounding box center [316, 99] width 16 height 22
click at [316, 100] on button "Next image" at bounding box center [316, 99] width 16 height 22
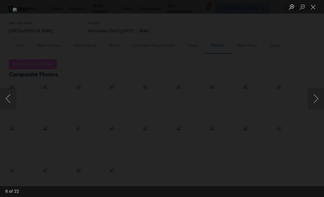
click at [315, 100] on button "Next image" at bounding box center [316, 99] width 16 height 22
click at [313, 10] on button "Close lightbox" at bounding box center [313, 6] width 11 height 9
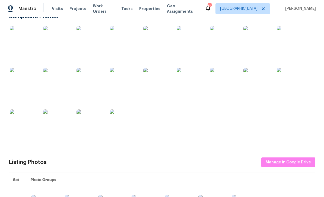
scroll to position [102, 0]
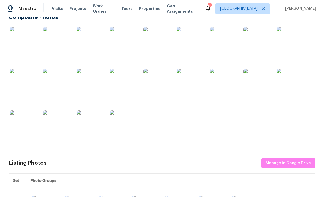
click at [163, 81] on img at bounding box center [156, 82] width 27 height 27
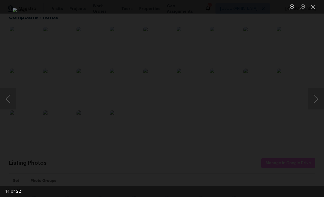
click at [313, 97] on button "Next image" at bounding box center [316, 99] width 16 height 22
click at [315, 100] on button "Next image" at bounding box center [316, 99] width 16 height 22
click at [316, 100] on button "Next image" at bounding box center [316, 99] width 16 height 22
click at [317, 100] on button "Next image" at bounding box center [316, 99] width 16 height 22
click at [317, 99] on button "Next image" at bounding box center [316, 99] width 16 height 22
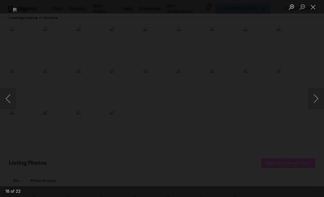
click at [315, 6] on button "Close lightbox" at bounding box center [313, 6] width 11 height 9
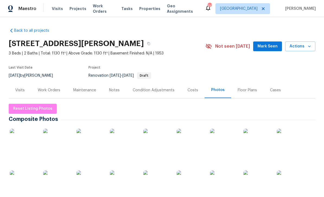
scroll to position [0, 0]
click at [147, 42] on icon "button" at bounding box center [148, 43] width 3 height 3
click at [147, 43] on icon "button" at bounding box center [148, 43] width 3 height 3
click at [55, 11] on span "Visits" at bounding box center [57, 8] width 11 height 5
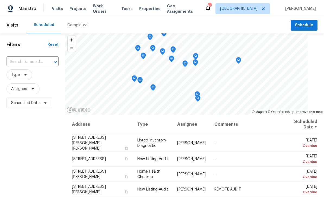
click at [52, 60] on icon "Open" at bounding box center [55, 62] width 7 height 7
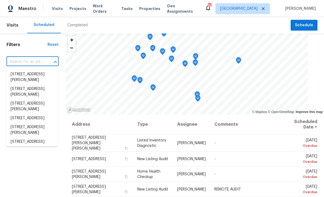
click at [39, 60] on input "text" at bounding box center [25, 62] width 37 height 8
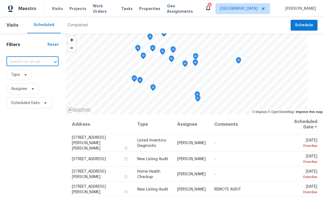
paste input "2653 Tilson Rd, Decatur, GA 30032"
type input "2653 Tilson Rd, Decatur, GA 30032"
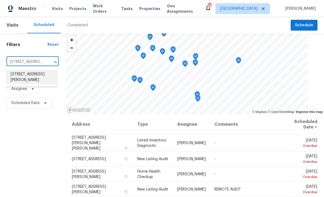
click at [40, 79] on li "2653 Tilson Rd, Decatur, GA 30032" at bounding box center [31, 77] width 51 height 15
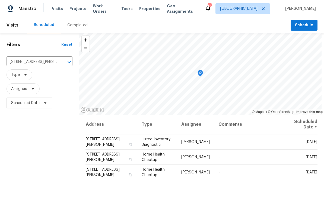
click at [0, 0] on icon at bounding box center [0, 0] width 0 height 0
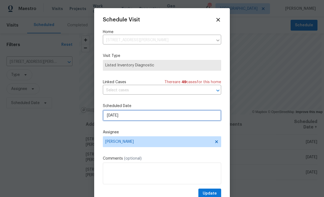
click at [146, 115] on input "10/8/2025" at bounding box center [162, 115] width 118 height 11
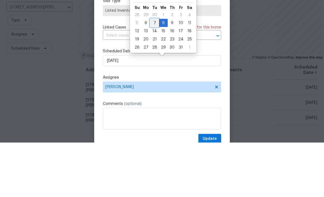
click at [153, 74] on div "7" at bounding box center [154, 78] width 9 height 8
type input "10/7/2025"
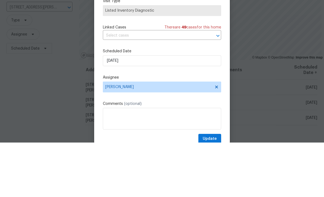
scroll to position [17, 0]
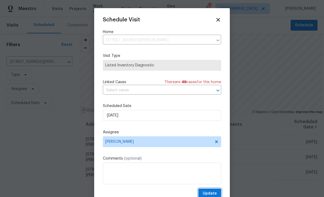
click at [218, 193] on button "Update" at bounding box center [209, 194] width 23 height 10
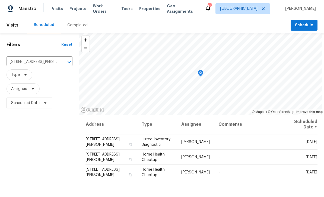
scroll to position [0, 0]
click at [75, 23] on div "Completed" at bounding box center [77, 25] width 20 height 5
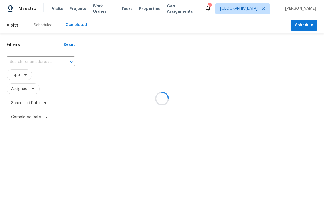
click at [55, 62] on div at bounding box center [162, 98] width 324 height 197
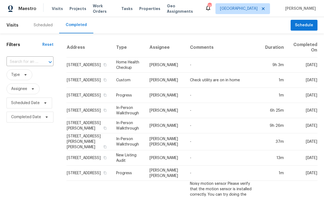
click at [35, 59] on input "text" at bounding box center [23, 62] width 32 height 8
type input "1438 e"
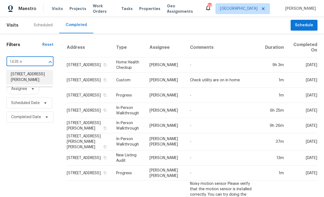
click at [44, 74] on li "1438 Elliotts Ln, Auburn, GA 30011" at bounding box center [30, 77] width 46 height 15
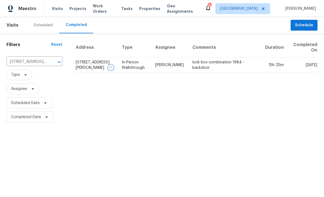
click at [112, 68] on icon "button" at bounding box center [110, 67] width 3 height 3
click at [113, 67] on button "button" at bounding box center [110, 67] width 5 height 5
click at [117, 68] on td "1438 Elliotts Ln, Auburn, GA 30011" at bounding box center [96, 65] width 42 height 15
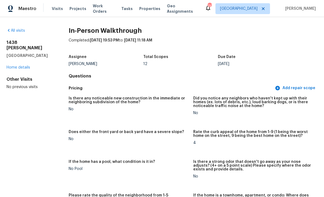
click at [22, 66] on link "Home details" at bounding box center [19, 68] width 24 height 4
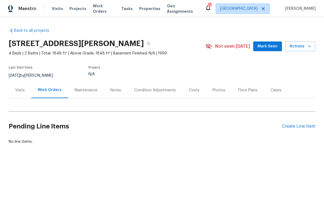
click at [168, 91] on div "Condition Adjustments" at bounding box center [155, 90] width 42 height 5
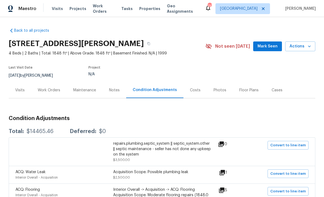
click at [196, 91] on div "Costs" at bounding box center [195, 90] width 11 height 5
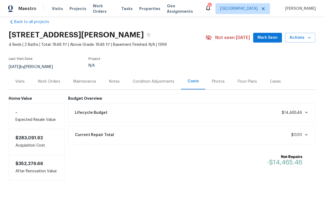
scroll to position [8, 0]
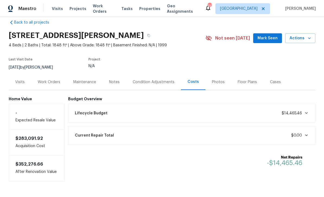
click at [307, 136] on icon at bounding box center [306, 136] width 3 height 2
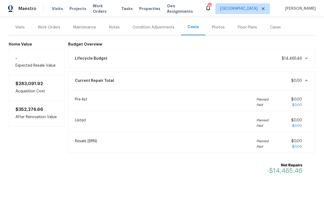
scroll to position [63, 0]
click at [305, 63] on div "Lifecycle Budget $14,465.46" at bounding box center [192, 59] width 240 height 12
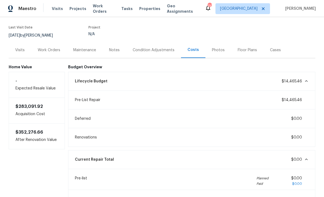
scroll to position [40, 0]
click at [117, 49] on div "Notes" at bounding box center [114, 49] width 11 height 5
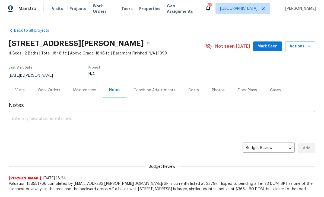
click at [159, 88] on div "Condition Adjustments" at bounding box center [154, 90] width 42 height 5
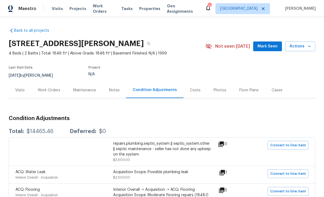
click at [111, 88] on div "Notes" at bounding box center [114, 90] width 11 height 5
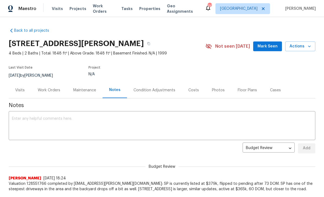
click at [90, 88] on div "Maintenance" at bounding box center [84, 90] width 23 height 5
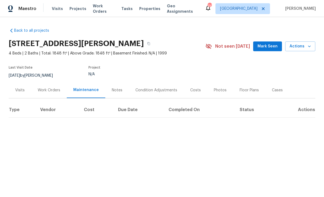
click at [57, 89] on div "Work Orders" at bounding box center [49, 90] width 23 height 5
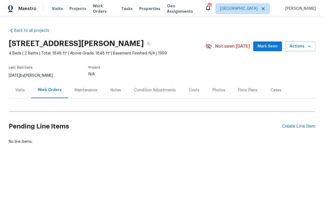
click at [17, 94] on div "Visits" at bounding box center [20, 90] width 23 height 16
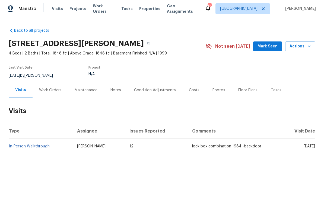
click at [173, 92] on div "Condition Adjustments" at bounding box center [155, 90] width 42 height 5
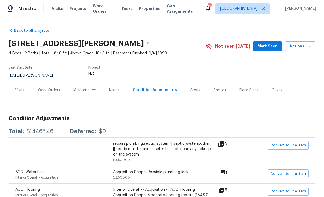
click at [196, 91] on div "Costs" at bounding box center [195, 90] width 11 height 5
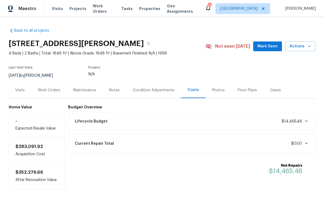
click at [221, 92] on div "Photos" at bounding box center [218, 90] width 13 height 5
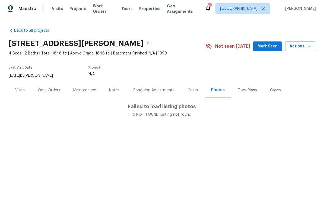
click at [248, 90] on div "Floor Plans" at bounding box center [247, 90] width 19 height 5
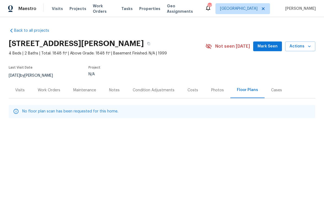
click at [275, 91] on div "Cases" at bounding box center [276, 90] width 11 height 5
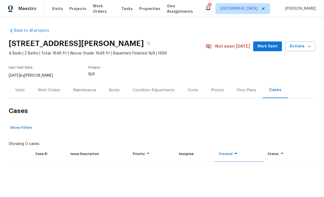
click at [21, 88] on div "Visits" at bounding box center [19, 90] width 9 height 5
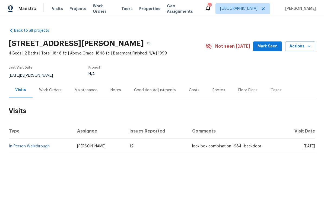
click at [54, 90] on div "Work Orders" at bounding box center [50, 90] width 23 height 5
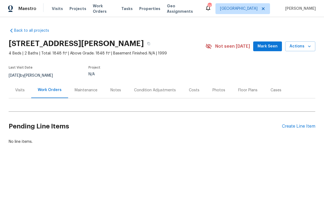
click at [109, 11] on span "Work Orders" at bounding box center [104, 8] width 22 height 11
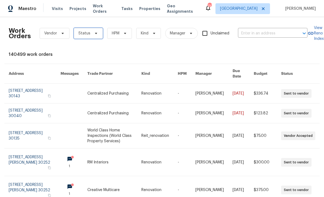
click at [98, 32] on span "Status" at bounding box center [88, 33] width 29 height 11
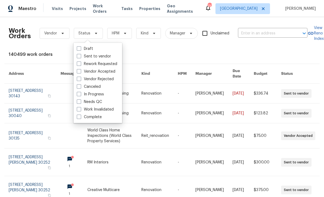
click at [103, 101] on div "Needs QC" at bounding box center [97, 102] width 45 height 8
click at [123, 33] on icon at bounding box center [125, 33] width 4 height 4
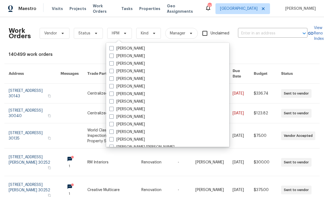
scroll to position [195, 0]
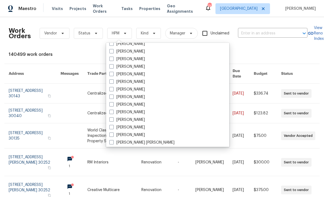
click at [137, 104] on label "[PERSON_NAME]" at bounding box center [127, 104] width 36 height 5
click at [113, 104] on input "[PERSON_NAME]" at bounding box center [111, 104] width 4 height 4
checkbox input "true"
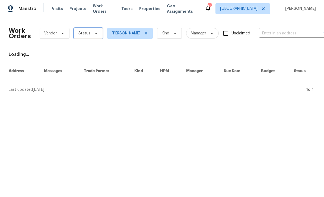
click at [94, 33] on icon at bounding box center [96, 33] width 4 height 4
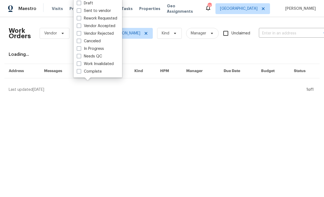
click at [98, 57] on label "Needs QC" at bounding box center [89, 56] width 25 height 5
click at [80, 57] on input "Needs QC" at bounding box center [79, 56] width 4 height 4
checkbox input "true"
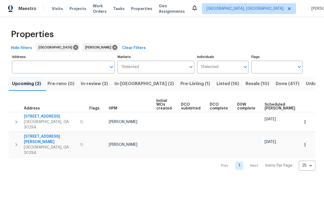
click at [246, 82] on span "Resale (10)" at bounding box center [258, 84] width 24 height 8
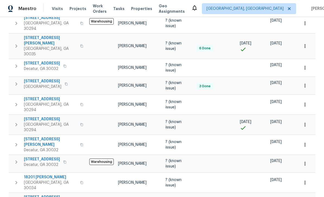
scroll to position [103, 0]
click at [38, 137] on span "[STREET_ADDRESS][PERSON_NAME]" at bounding box center [50, 142] width 53 height 11
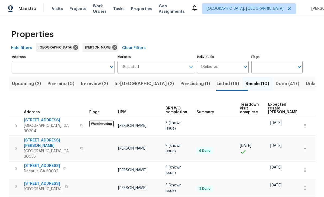
scroll to position [0, 0]
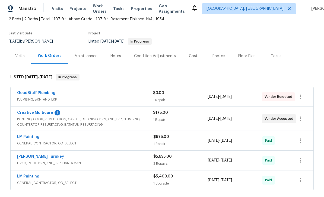
scroll to position [37, 0]
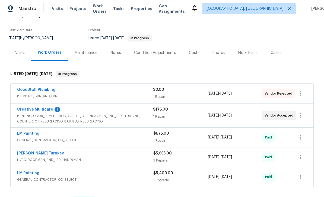
click at [39, 109] on link "Creative Multicare" at bounding box center [35, 110] width 36 height 4
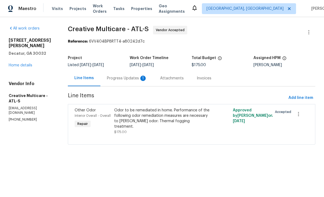
click at [142, 80] on div "Progress Updates 1" at bounding box center [127, 78] width 40 height 5
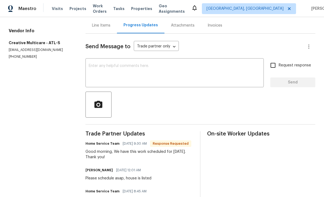
scroll to position [54, 0]
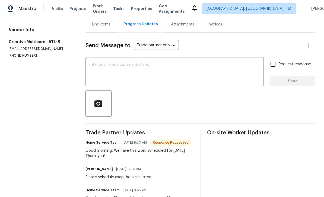
click at [228, 116] on div at bounding box center [200, 104] width 230 height 26
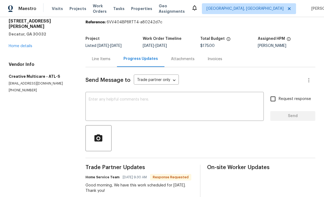
scroll to position [19, 0]
click at [107, 62] on div "Line Items" at bounding box center [101, 59] width 18 height 5
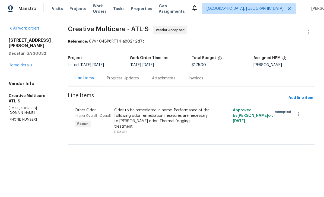
click at [24, 63] on link "Home details" at bounding box center [21, 65] width 24 height 4
